Goal: Information Seeking & Learning: Learn about a topic

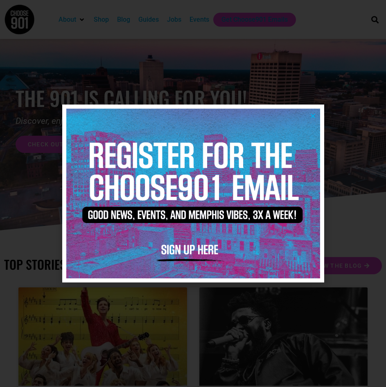
click at [345, 212] on div at bounding box center [193, 193] width 386 height 387
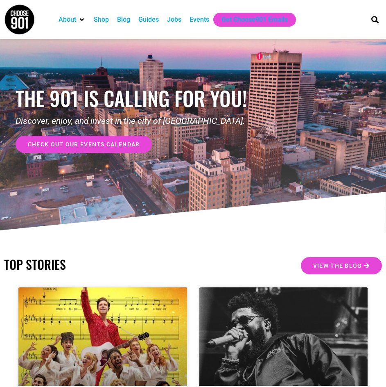
click at [197, 18] on div "Events" at bounding box center [200, 20] width 20 height 10
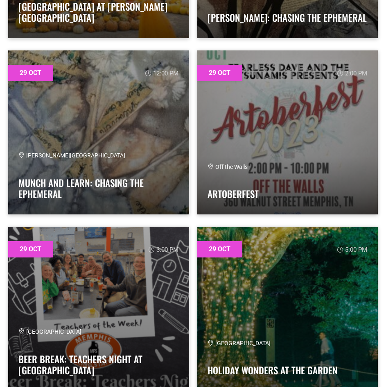
scroll to position [30243, 0]
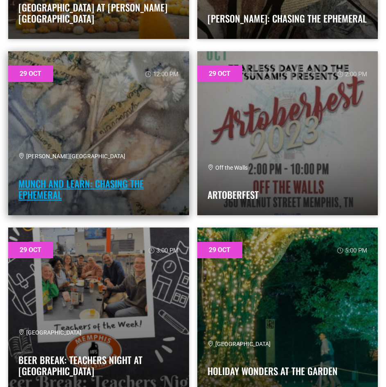
drag, startPoint x: 107, startPoint y: 186, endPoint x: 100, endPoint y: 190, distance: 8.2
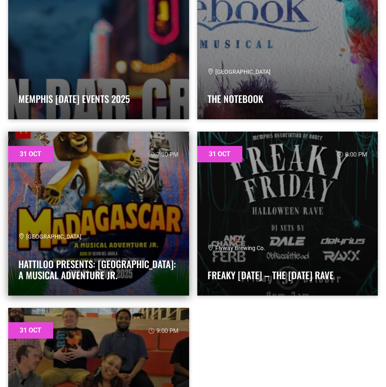
scroll to position [35082, 0]
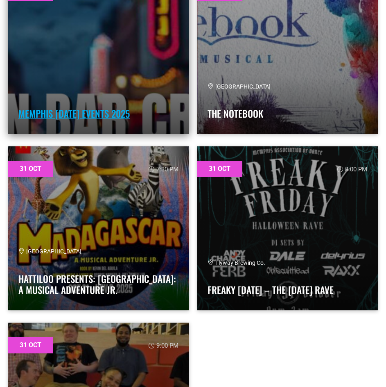
click at [130, 117] on link "Memphis [DATE] Events 2025" at bounding box center [73, 114] width 111 height 14
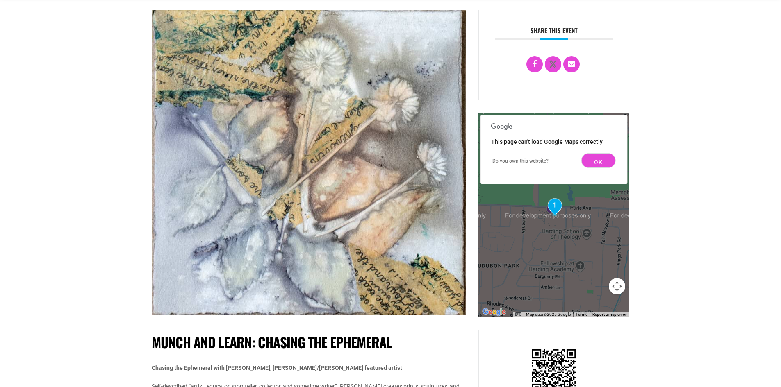
scroll to position [41, 0]
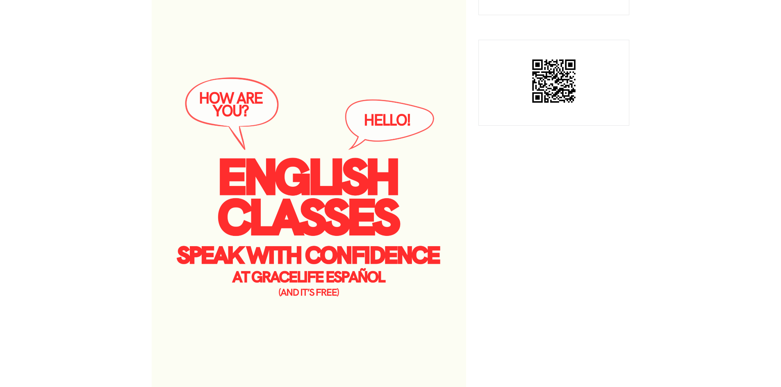
scroll to position [123, 0]
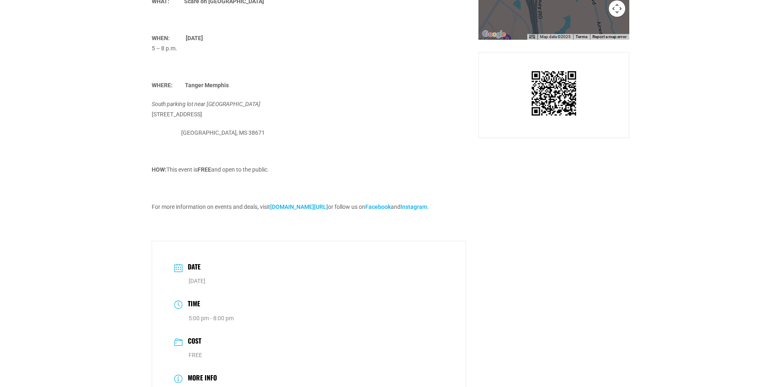
scroll to position [369, 0]
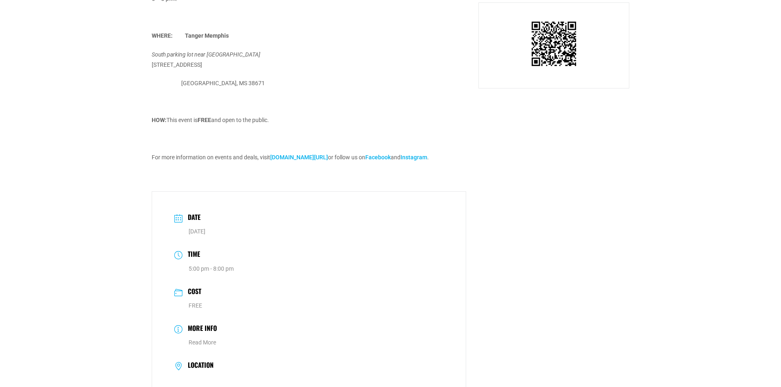
click at [321, 159] on link "tanger.com/southaven" at bounding box center [299, 157] width 58 height 7
